Goal: Check status: Check status

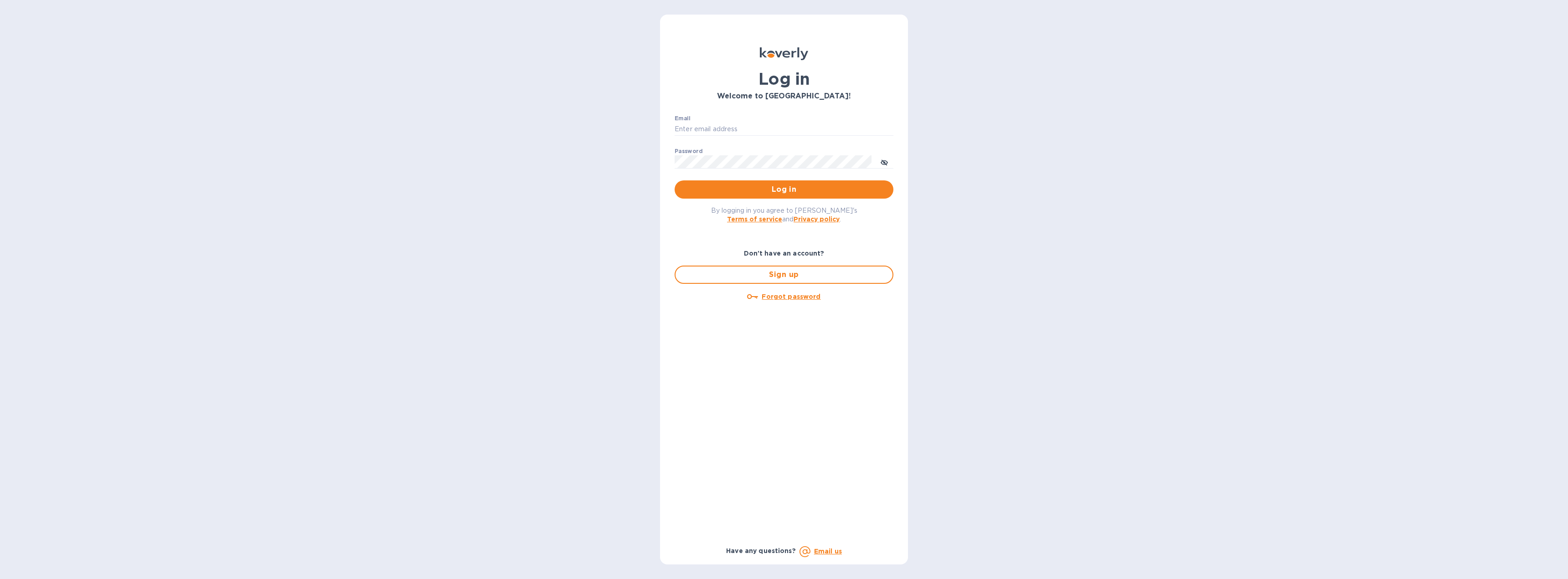
type input "[EMAIL_ADDRESS][DOMAIN_NAME]"
click at [758, 193] on span "Log in" at bounding box center [783, 190] width 204 height 11
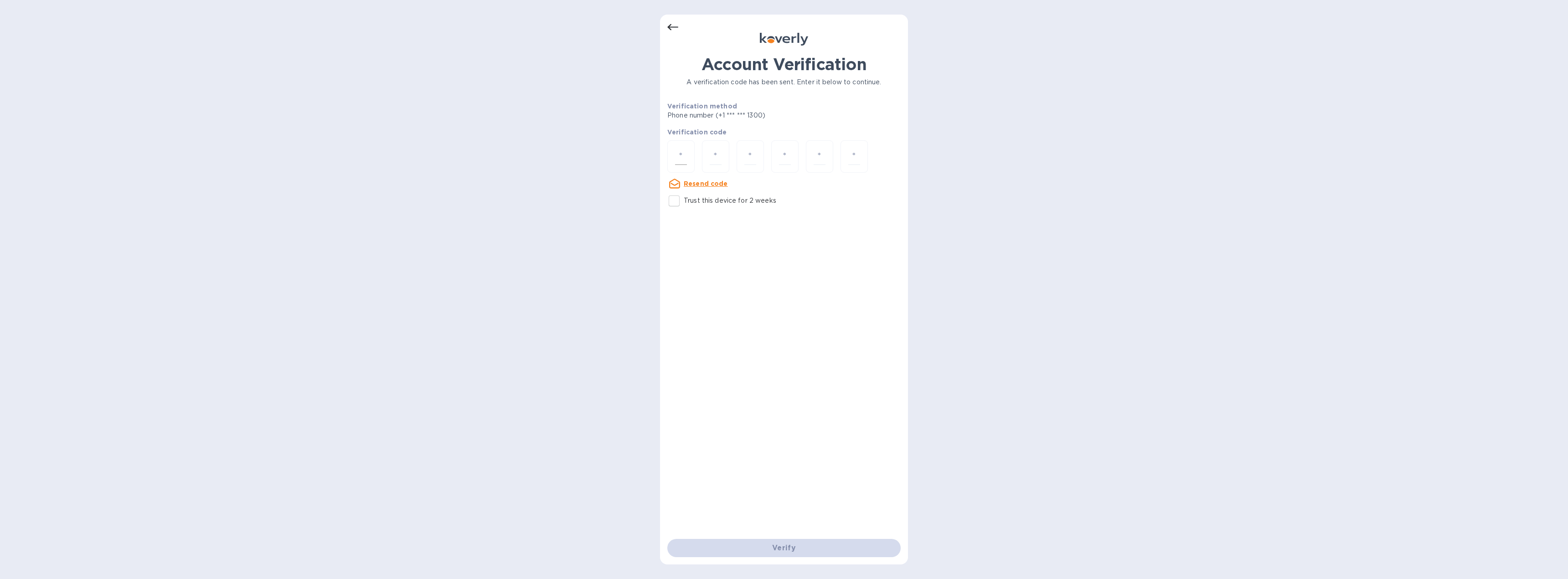
click at [681, 157] on input "number" at bounding box center [681, 156] width 12 height 17
type input "3"
type input "7"
type input "1"
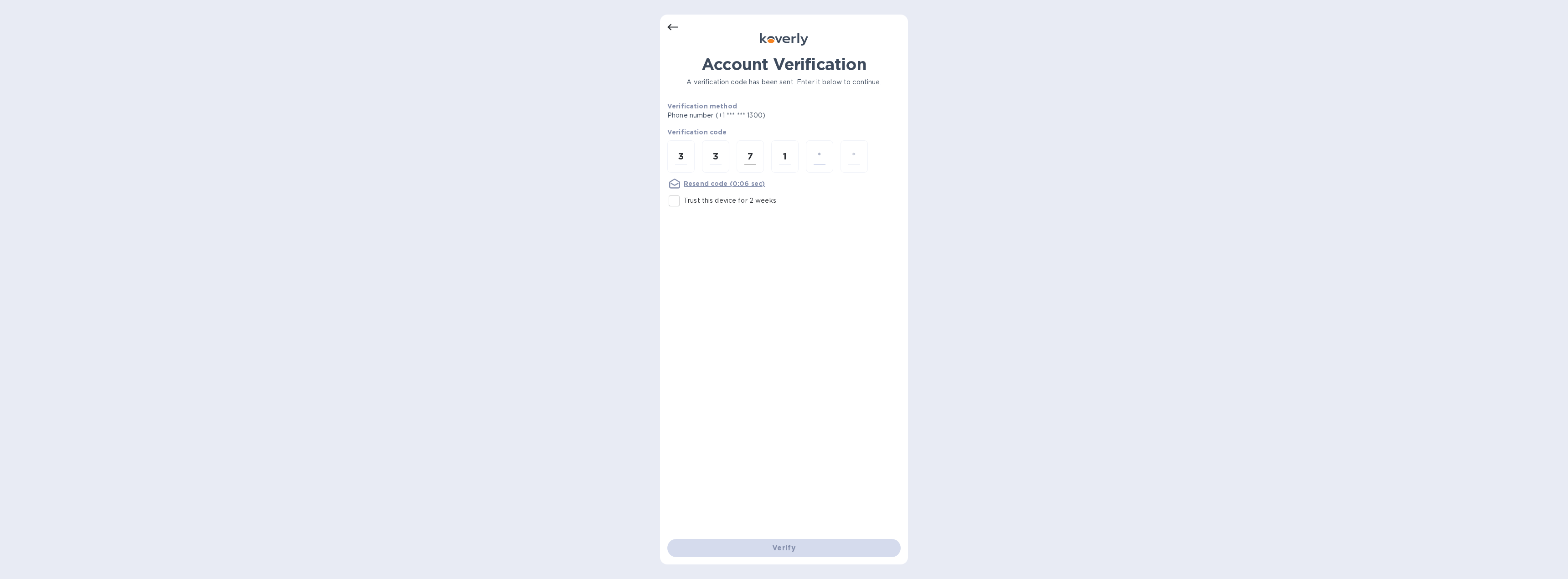
type input "8"
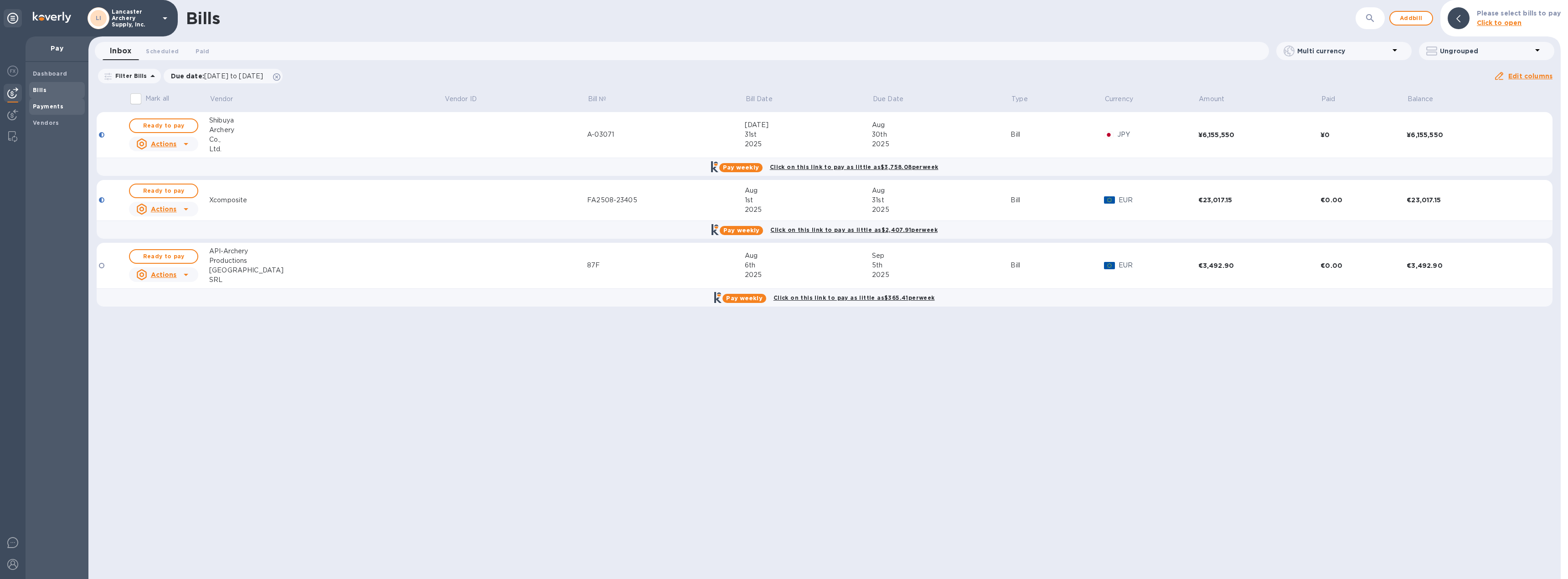
click at [40, 110] on span "Payments" at bounding box center [48, 106] width 30 height 9
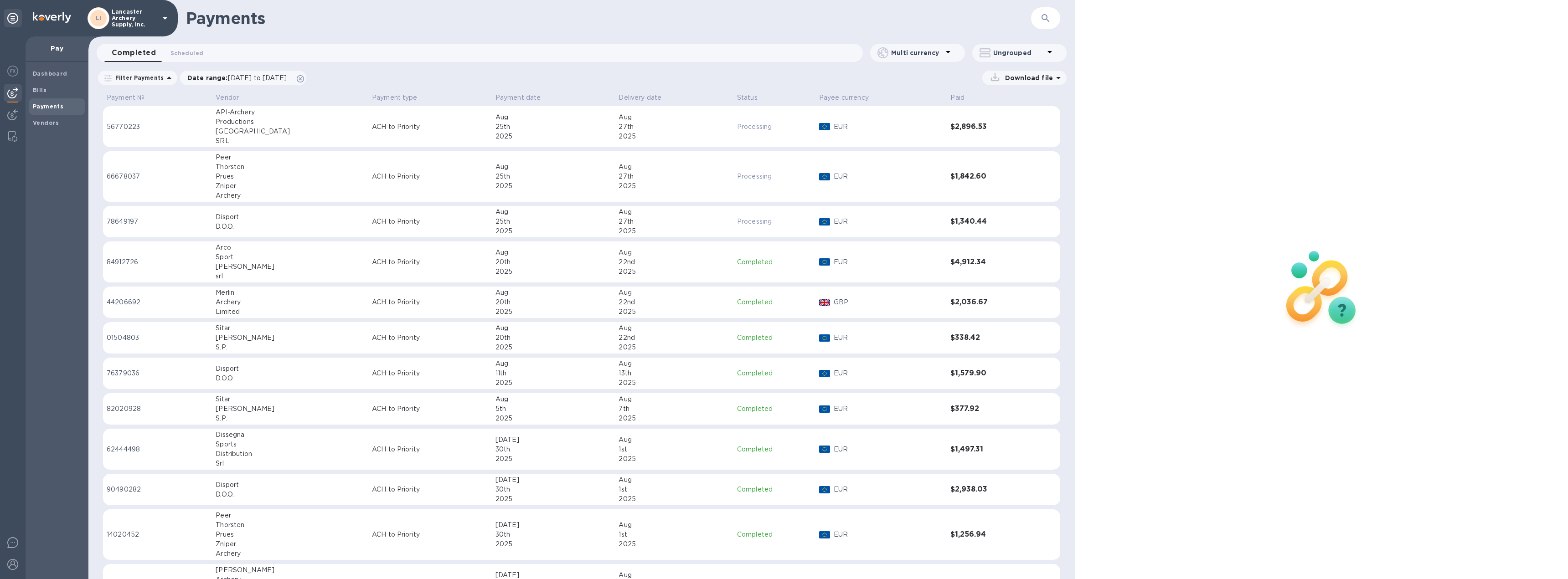
click at [419, 130] on p "ACH to Priority" at bounding box center [430, 127] width 116 height 10
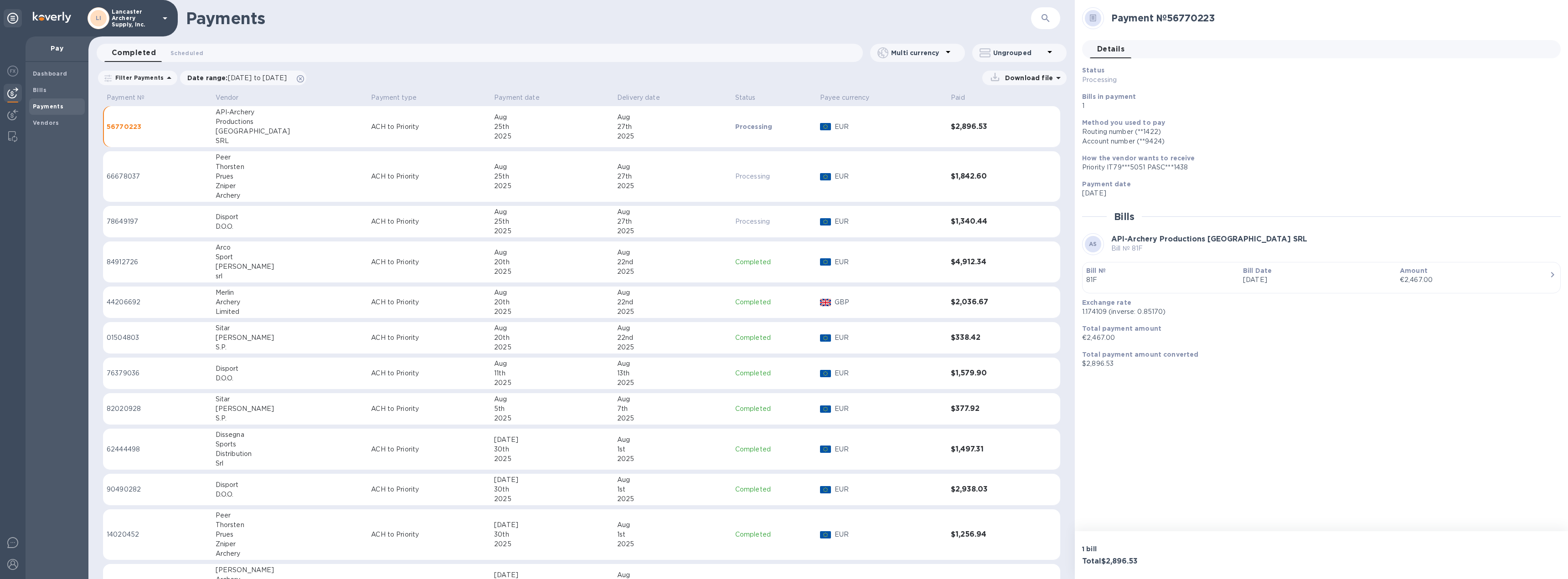
click at [1483, 283] on div "€2,467.00" at bounding box center [1475, 280] width 150 height 10
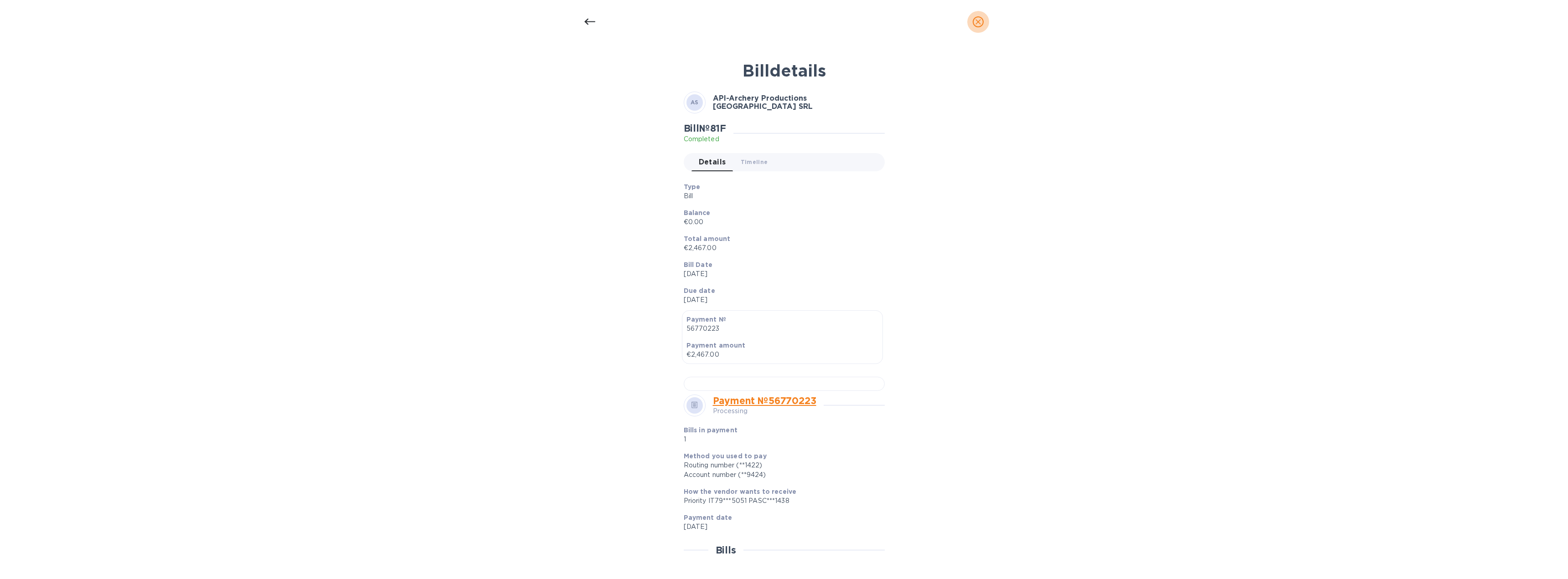
click at [979, 23] on icon "close" at bounding box center [978, 21] width 5 height 5
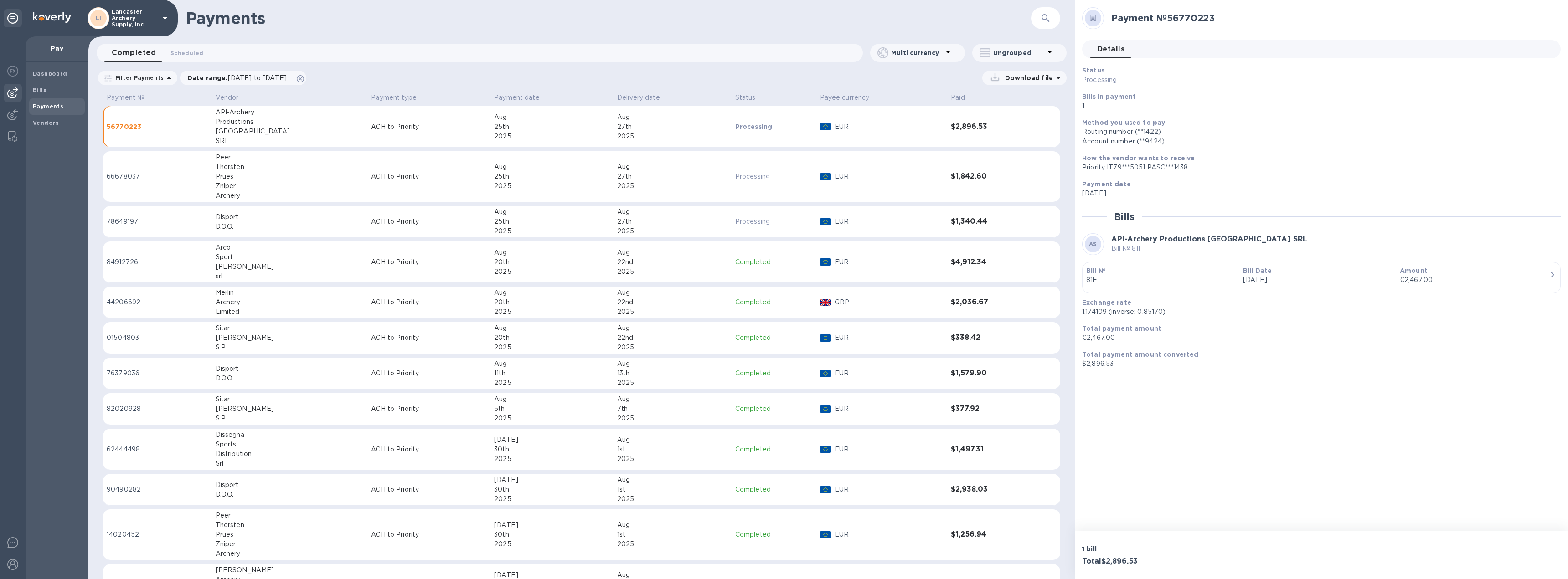
click at [636, 175] on div "27th" at bounding box center [673, 176] width 111 height 10
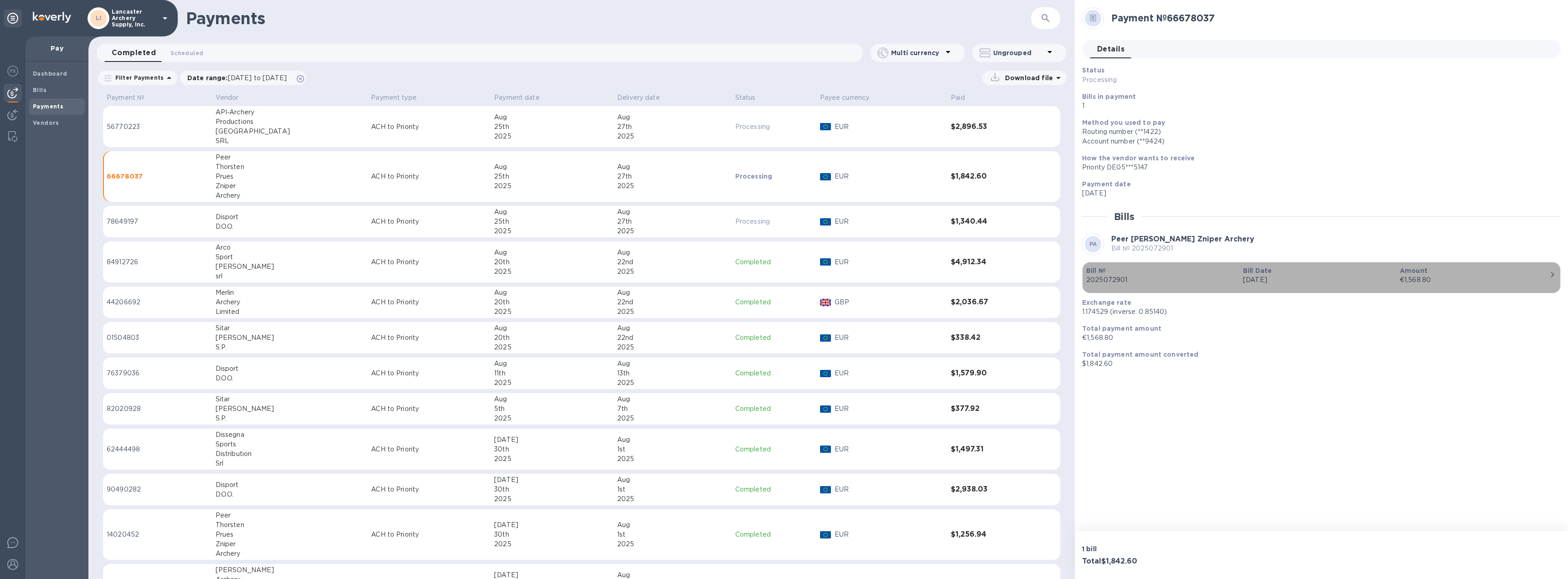
click at [1549, 275] on icon "button" at bounding box center [1553, 275] width 11 height 11
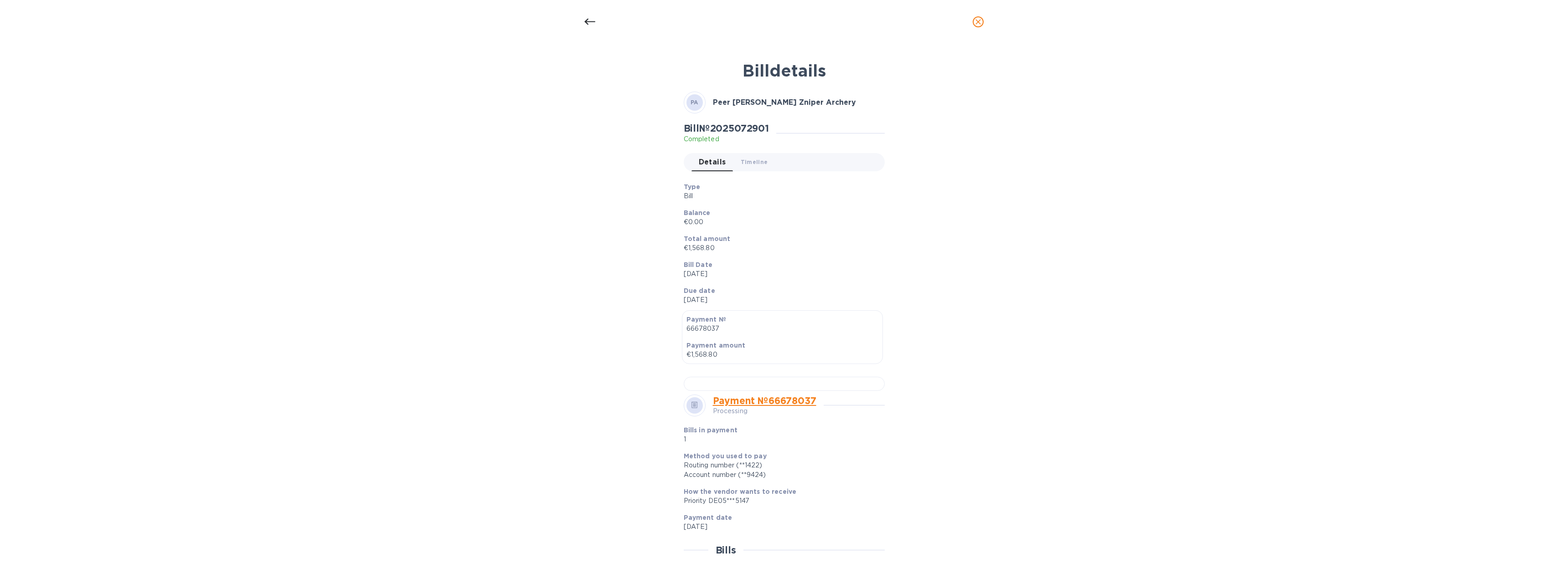
click at [979, 23] on icon "close" at bounding box center [978, 21] width 9 height 9
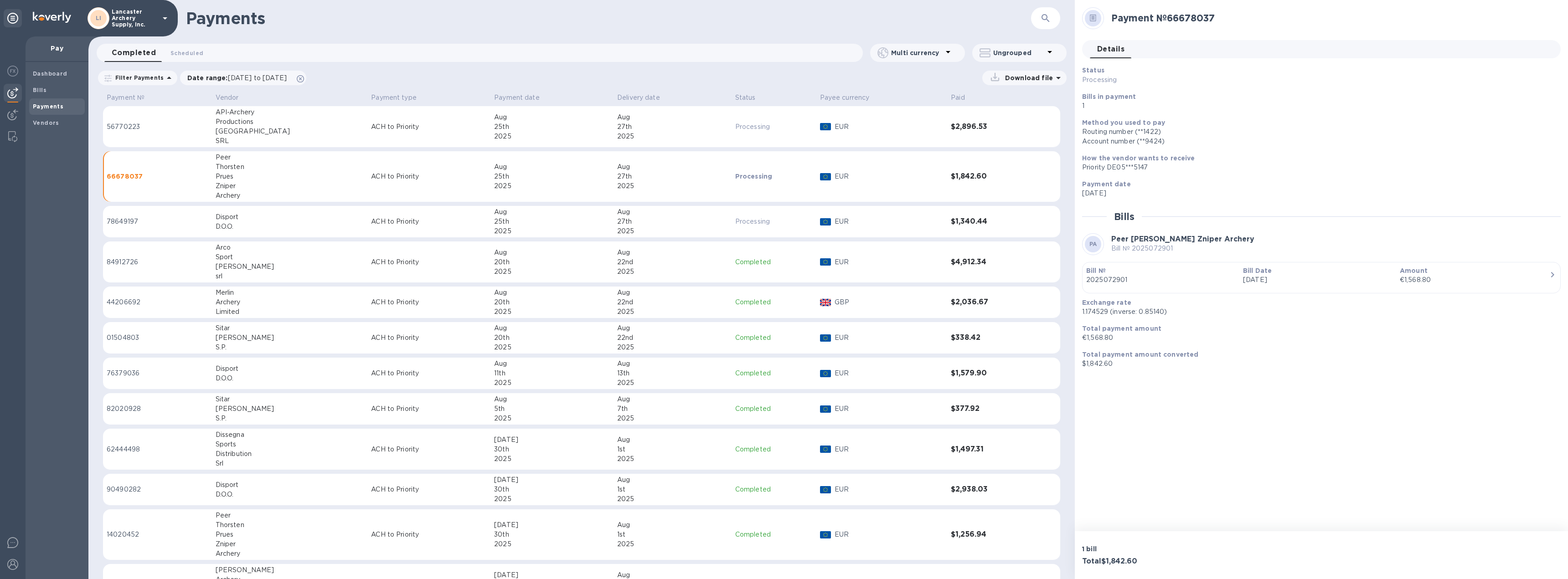
click at [1003, 226] on td "$1,340.44" at bounding box center [990, 221] width 85 height 32
click at [1481, 284] on div "€1,141.37" at bounding box center [1475, 280] width 150 height 10
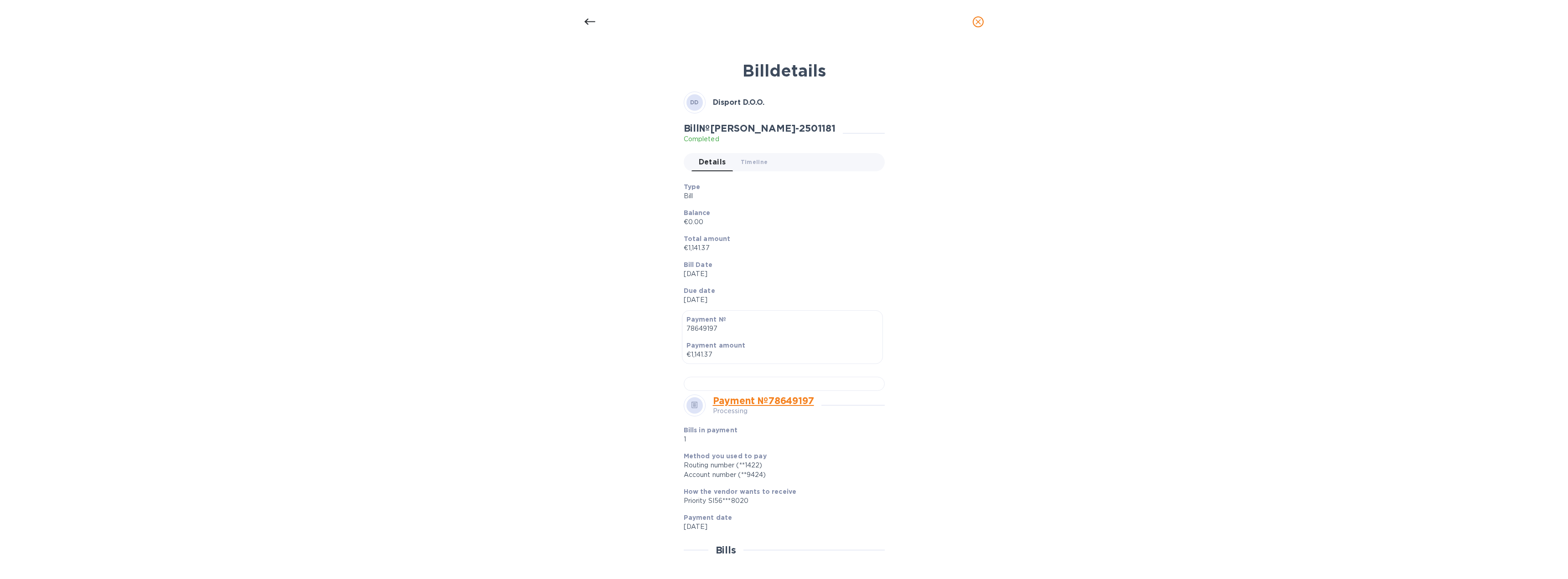
click at [977, 21] on icon "close" at bounding box center [978, 21] width 5 height 5
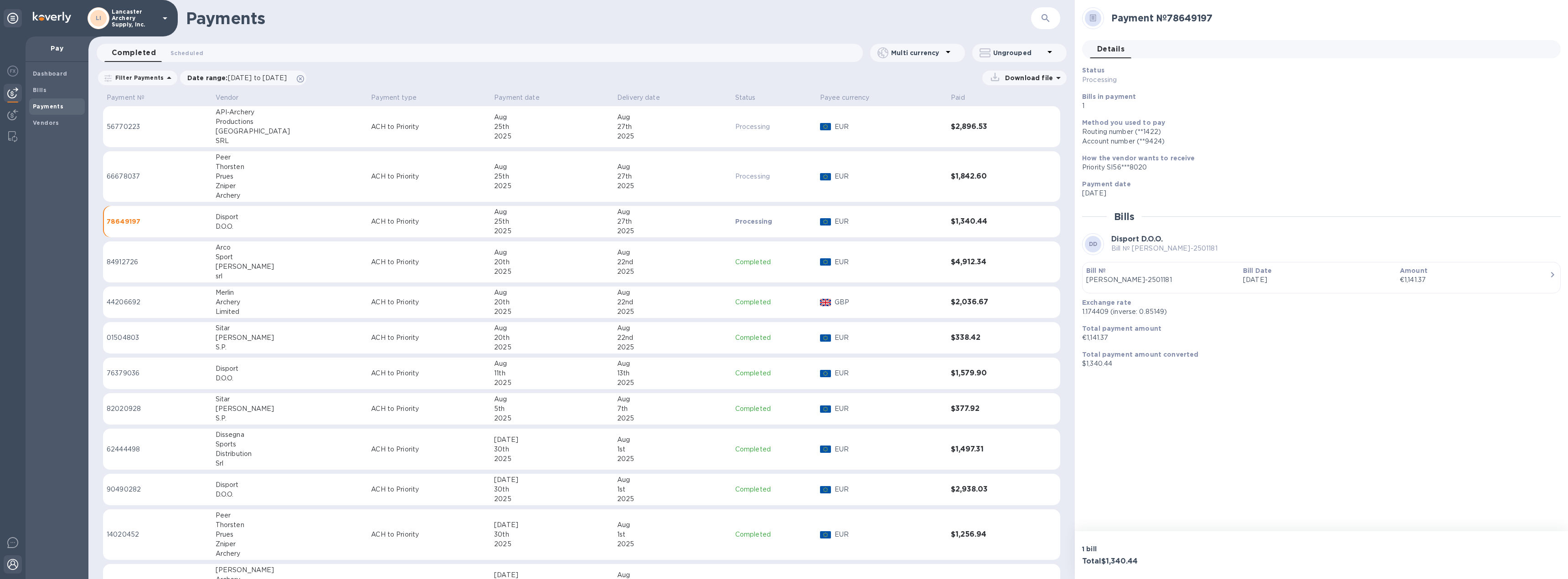
click at [8, 566] on img at bounding box center [13, 564] width 11 height 11
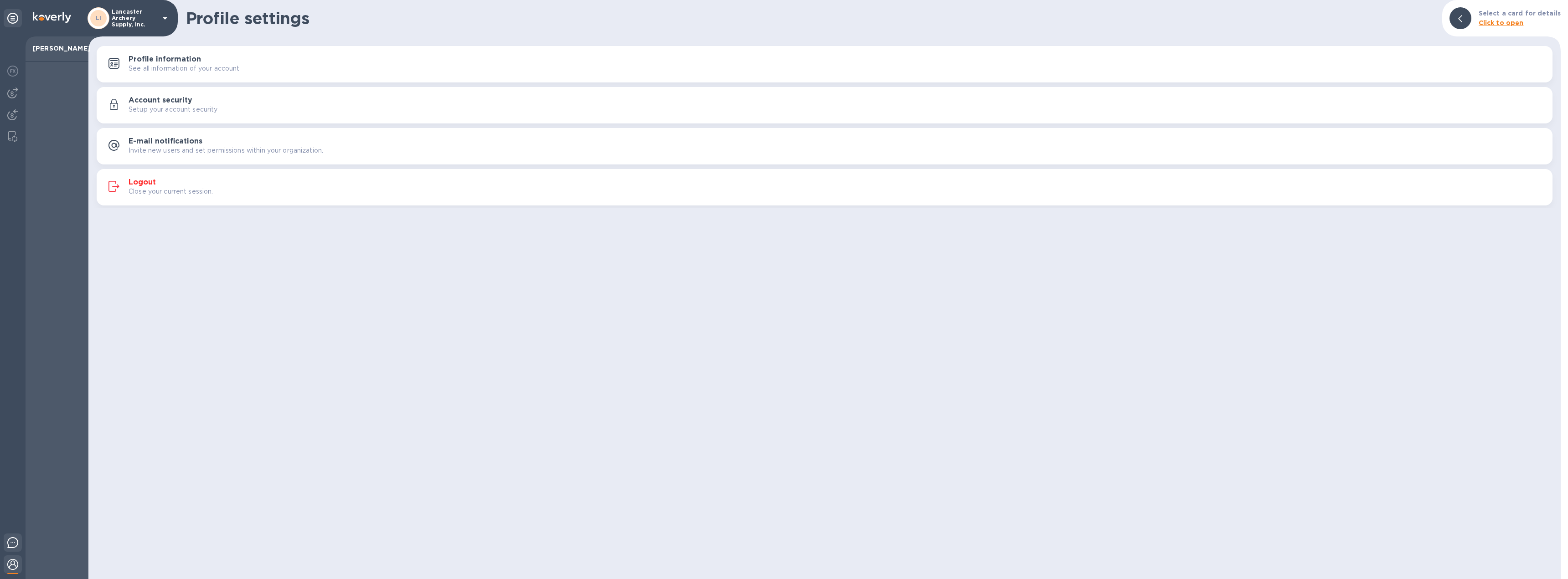
click at [17, 541] on img at bounding box center [13, 543] width 11 height 11
click at [12, 109] on img at bounding box center [13, 115] width 11 height 11
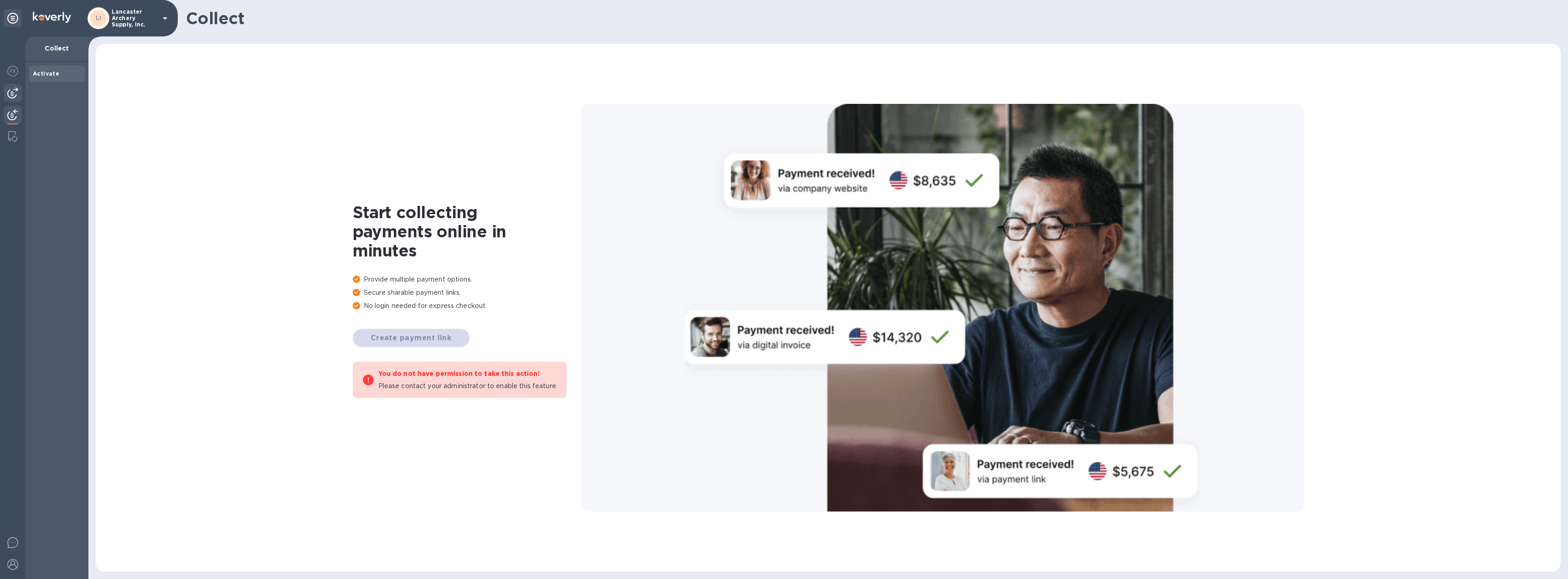
click at [17, 97] on img at bounding box center [13, 93] width 11 height 11
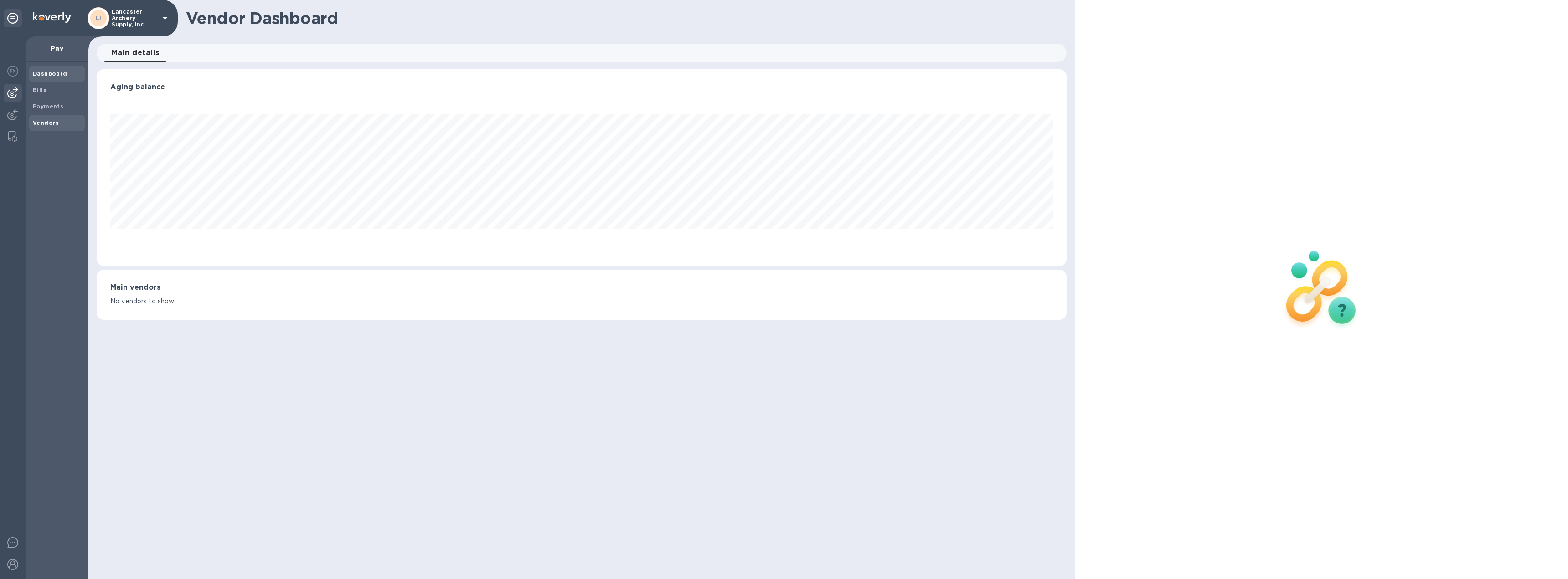
click at [50, 123] on b "Vendors" at bounding box center [46, 122] width 26 height 7
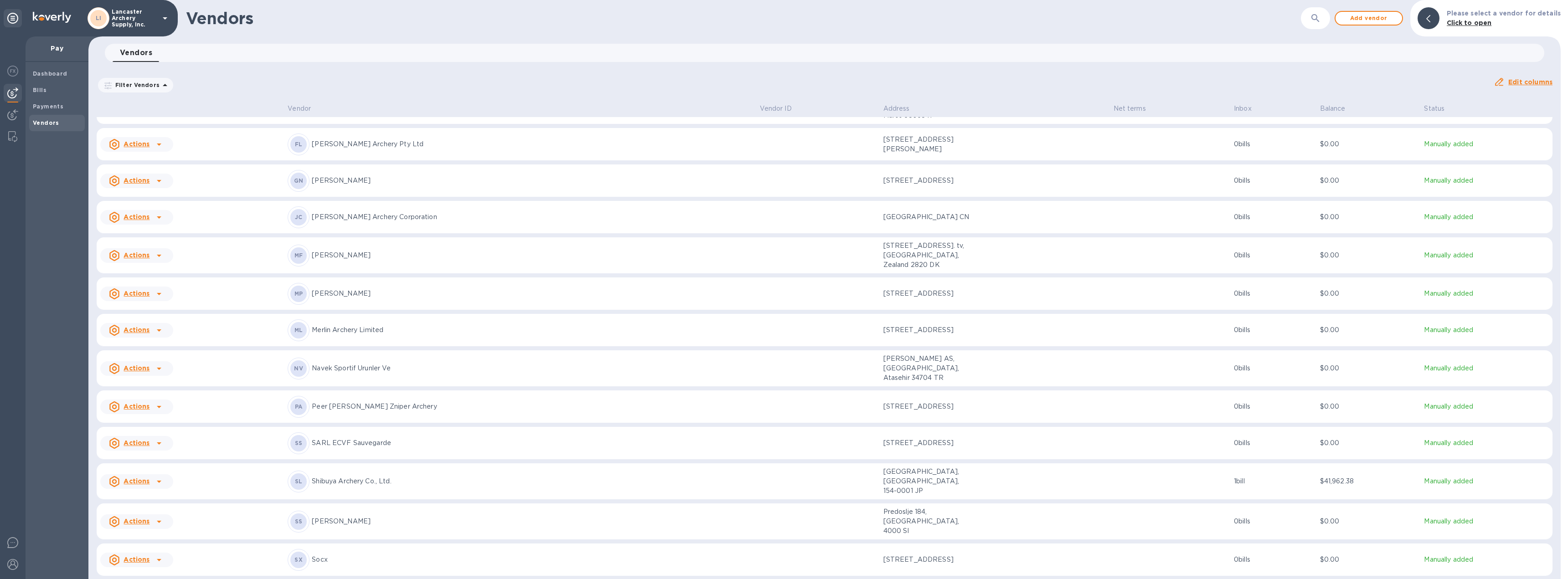
scroll to position [236, 0]
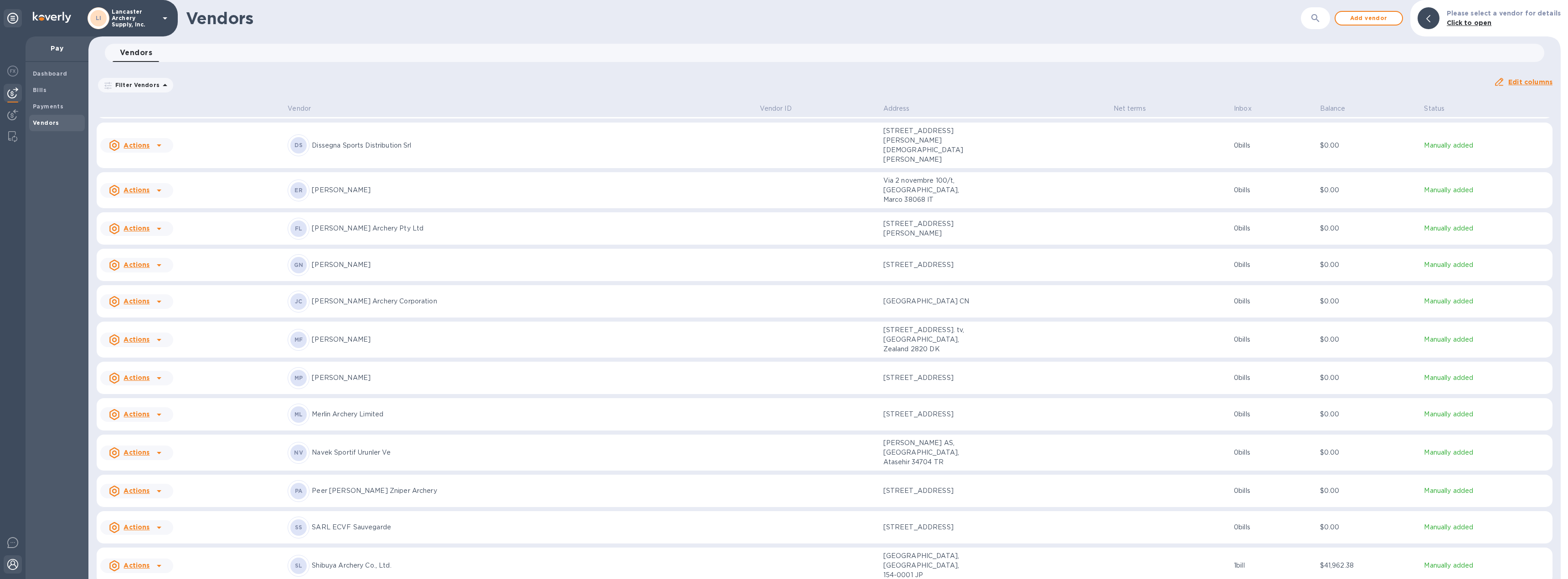
click at [15, 563] on img at bounding box center [13, 564] width 11 height 11
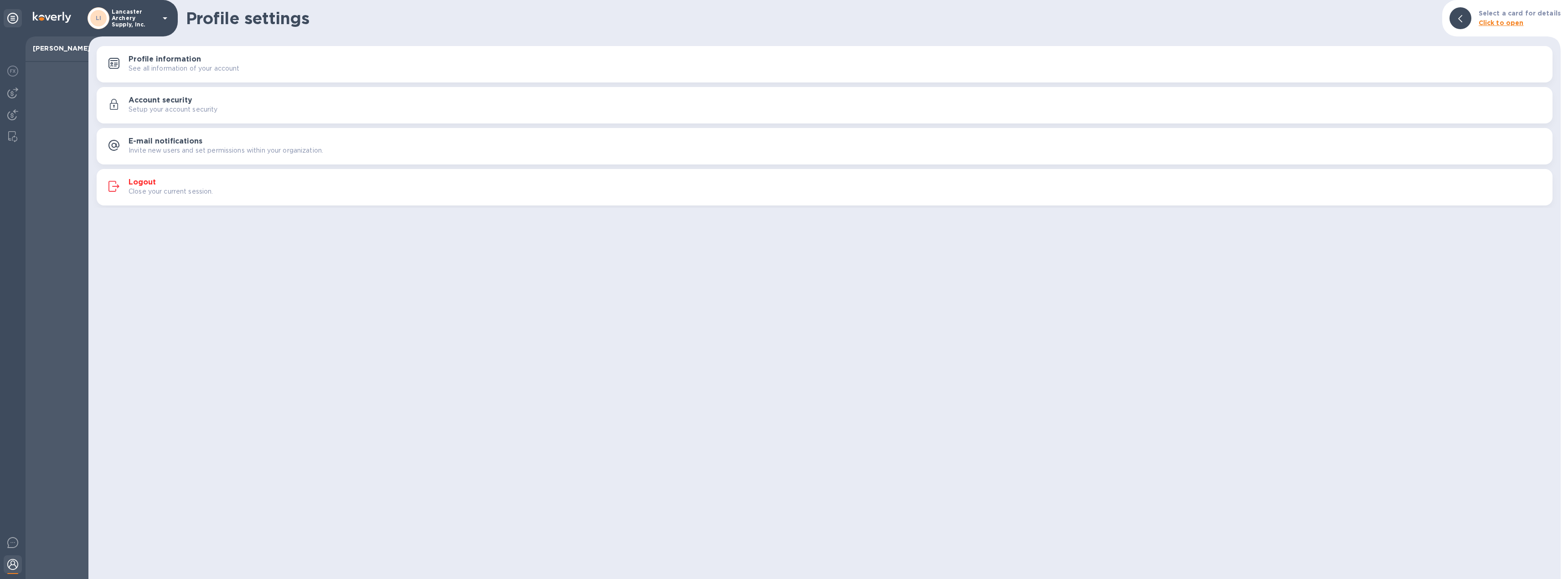
click at [148, 182] on h3 "Logout" at bounding box center [142, 182] width 27 height 9
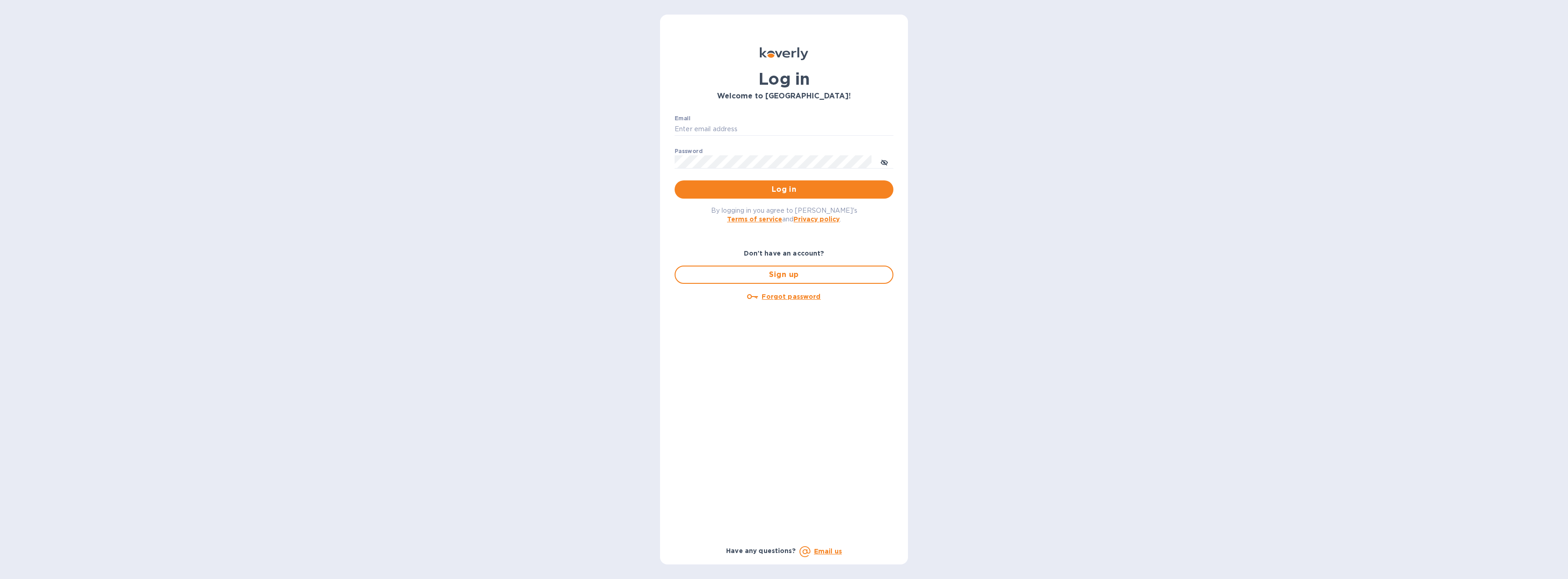
type input "[EMAIL_ADDRESS][DOMAIN_NAME]"
